Goal: Obtain resource: Download file/media

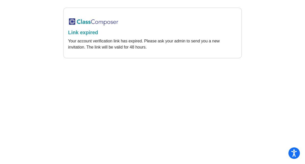
click at [85, 24] on img at bounding box center [93, 22] width 51 height 8
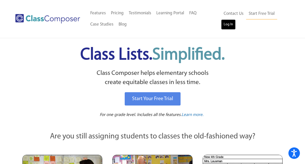
click at [225, 23] on link "Log In" at bounding box center [228, 24] width 15 height 10
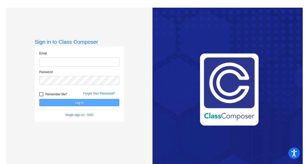
type input "cannistras@asf.edu.mx"
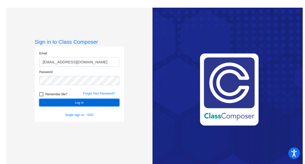
click at [71, 103] on button "Log In" at bounding box center [79, 102] width 80 height 7
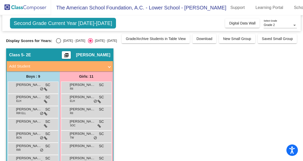
click at [57, 39] on div "Select an option" at bounding box center [58, 40] width 5 height 5
click at [58, 43] on input "2024 - 2025" at bounding box center [58, 43] width 0 height 0
radio input "true"
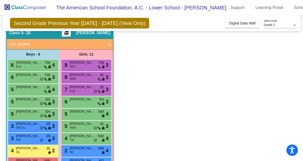
scroll to position [15, 0]
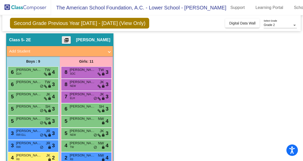
click at [67, 40] on mat-icon "picture_as_pdf" at bounding box center [66, 41] width 6 height 7
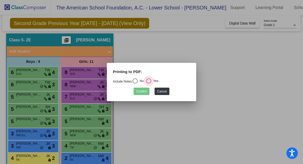
click at [151, 82] on div "Select an option" at bounding box center [148, 80] width 5 height 5
click at [149, 83] on input "Yes" at bounding box center [148, 83] width 0 height 0
radio input "true"
click at [142, 93] on button "Confirm" at bounding box center [141, 91] width 16 height 7
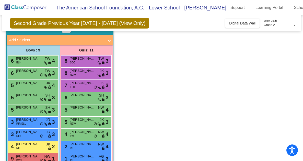
scroll to position [0, 0]
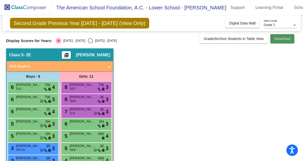
click at [274, 40] on span "Download" at bounding box center [282, 39] width 16 height 4
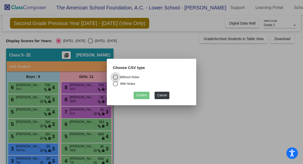
click at [123, 82] on div "With Notes" at bounding box center [126, 83] width 17 height 5
click at [115, 86] on input "With Notes" at bounding box center [115, 86] width 0 height 0
radio input "true"
click at [142, 95] on button "Confirm" at bounding box center [141, 95] width 16 height 7
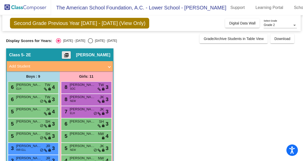
click at [65, 54] on mat-icon "picture_as_pdf" at bounding box center [66, 56] width 6 height 7
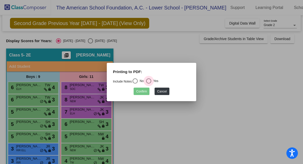
click at [150, 80] on div "Select an option" at bounding box center [148, 80] width 5 height 5
click at [149, 83] on input "Yes" at bounding box center [148, 83] width 0 height 0
radio input "true"
click at [141, 90] on button "Confirm" at bounding box center [141, 91] width 16 height 7
